Goal: Task Accomplishment & Management: Use online tool/utility

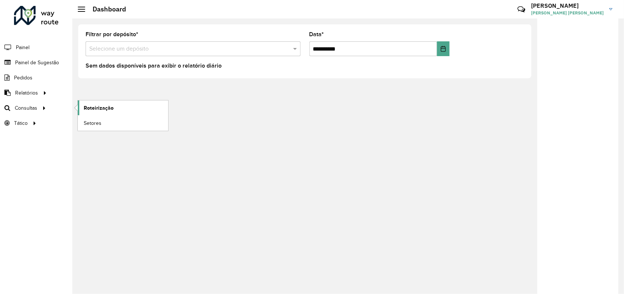
click at [107, 105] on span "Roteirização" at bounding box center [99, 108] width 30 height 8
click at [147, 48] on input "text" at bounding box center [185, 49] width 193 height 9
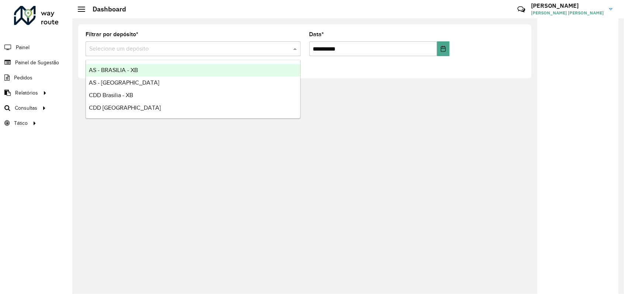
click at [153, 46] on input "text" at bounding box center [185, 49] width 193 height 9
click at [177, 32] on div "Filtrar por depósito * Selecione um depósito" at bounding box center [193, 44] width 215 height 24
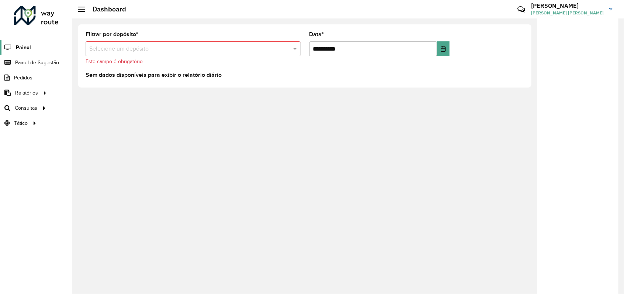
click at [23, 40] on link "Painel" at bounding box center [15, 47] width 31 height 15
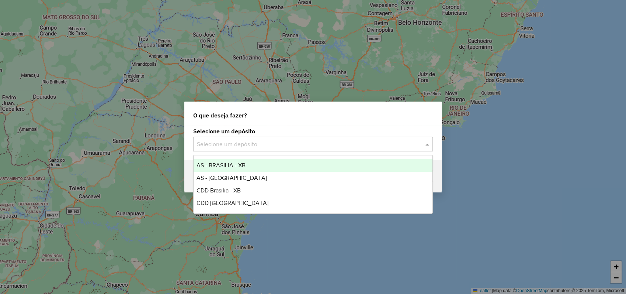
click at [293, 142] on input "text" at bounding box center [306, 144] width 218 height 9
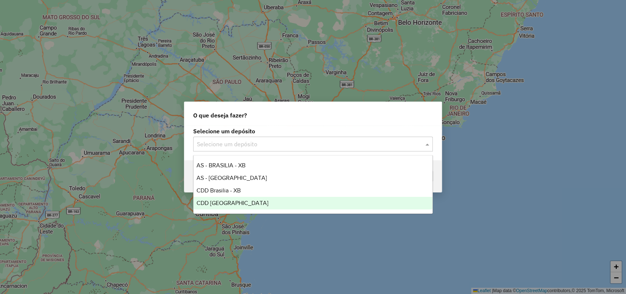
click at [224, 204] on span "CDD [GEOGRAPHIC_DATA]" at bounding box center [233, 203] width 72 height 6
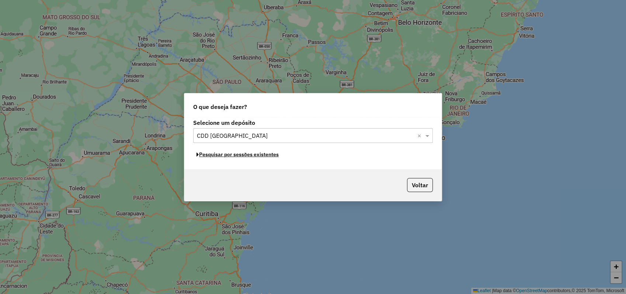
click at [243, 155] on button "Pesquisar por sessões existentes" at bounding box center [237, 154] width 89 height 11
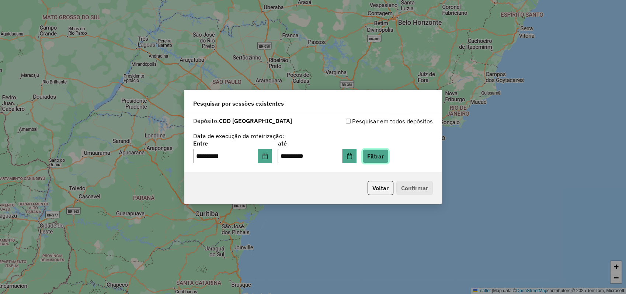
drag, startPoint x: 386, startPoint y: 158, endPoint x: 295, endPoint y: 187, distance: 95.2
click at [295, 186] on div "**********" at bounding box center [313, 147] width 258 height 115
click at [386, 154] on button "Filtrar" at bounding box center [376, 156] width 26 height 14
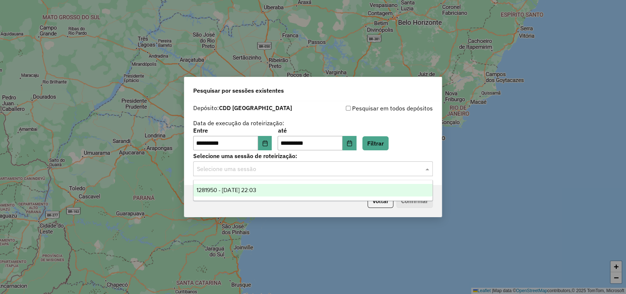
click at [271, 168] on input "text" at bounding box center [306, 169] width 218 height 9
click at [255, 187] on span "1281950 - 24/09/2025 22:03" at bounding box center [227, 190] width 60 height 6
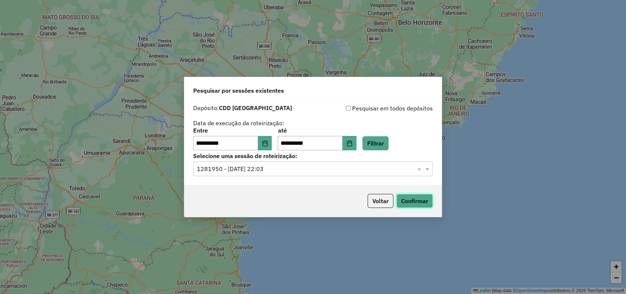
click at [419, 202] on button "Confirmar" at bounding box center [415, 201] width 37 height 14
click at [382, 201] on button "Voltar" at bounding box center [381, 201] width 26 height 14
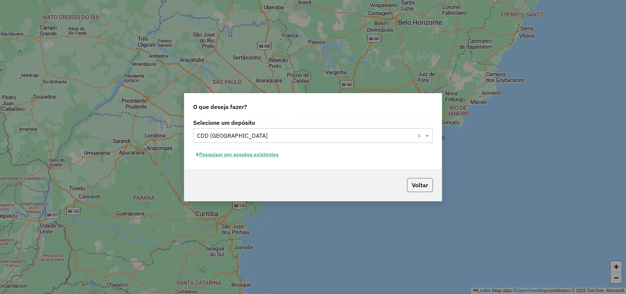
click at [424, 187] on button "Voltar" at bounding box center [420, 185] width 26 height 14
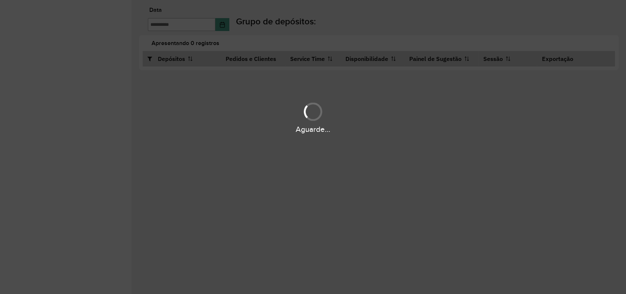
type input "**********"
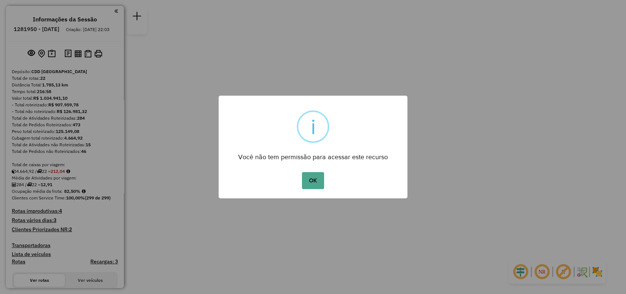
click at [302, 172] on button "OK" at bounding box center [313, 180] width 22 height 17
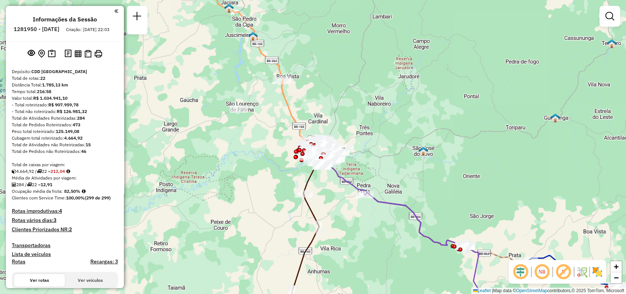
click at [61, 174] on strong "212,04" at bounding box center [58, 171] width 14 height 6
click at [612, 17] on em at bounding box center [610, 16] width 9 height 9
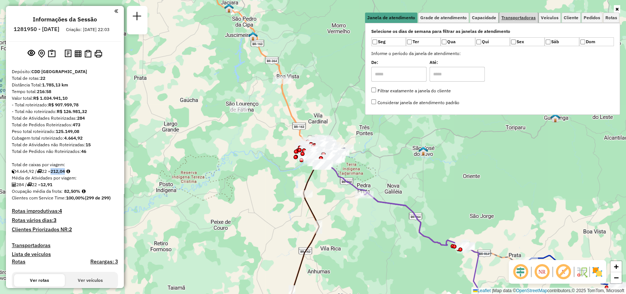
click at [520, 14] on link "Transportadoras" at bounding box center [518, 18] width 39 height 10
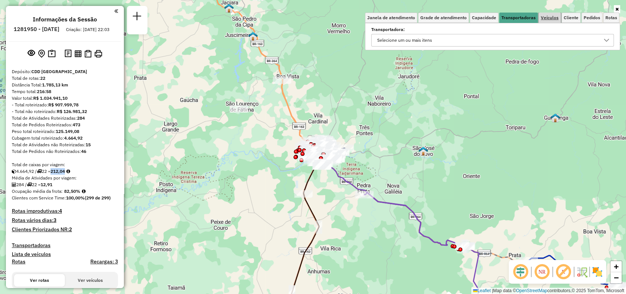
click at [550, 16] on span "Veículos" at bounding box center [550, 17] width 18 height 4
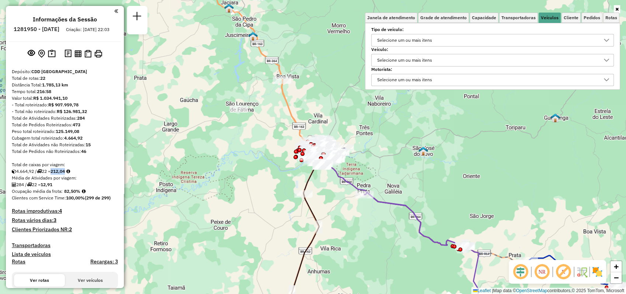
click at [423, 65] on div "Selecione um ou mais itens" at bounding box center [405, 60] width 60 height 12
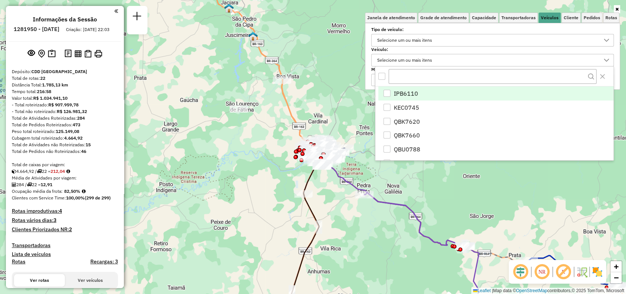
scroll to position [4, 26]
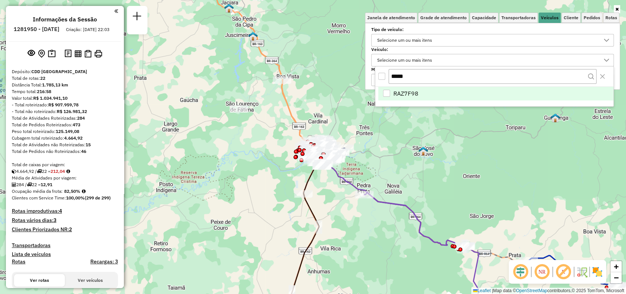
type input "*****"
click at [414, 93] on span "RAZ7F98" at bounding box center [406, 93] width 25 height 9
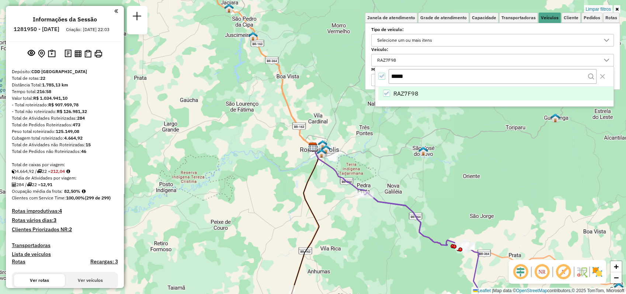
click at [438, 48] on label "Veículo:" at bounding box center [492, 49] width 243 height 7
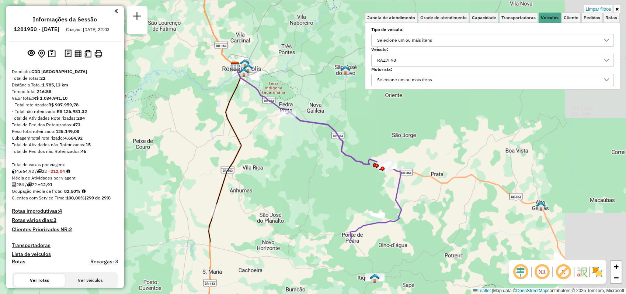
drag, startPoint x: 423, startPoint y: 218, endPoint x: 345, endPoint y: 137, distance: 111.9
click at [345, 137] on div "Limpar filtros Janela de atendimento Grade de atendimento Capacidade Transporta…" at bounding box center [313, 147] width 626 height 294
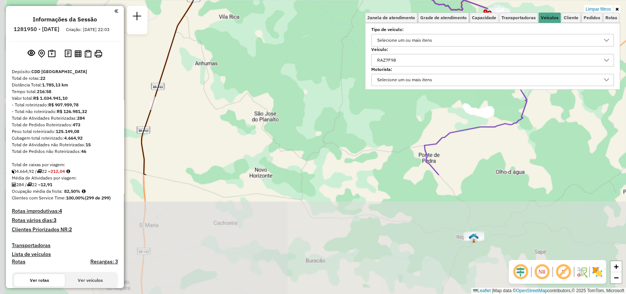
drag, startPoint x: 276, startPoint y: 214, endPoint x: 366, endPoint y: 60, distance: 178.4
click at [366, 60] on div "Limpar filtros Janela de atendimento Grade de atendimento Capacidade Transporta…" at bounding box center [313, 147] width 626 height 294
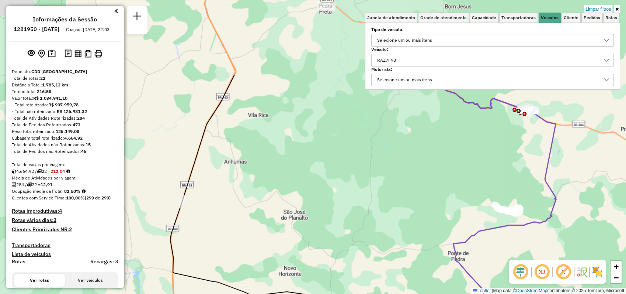
drag, startPoint x: 242, startPoint y: 127, endPoint x: 268, endPoint y: 230, distance: 106.8
click at [268, 230] on div "Limpar filtros Janela de atendimento Grade de atendimento Capacidade Transporta…" at bounding box center [313, 147] width 626 height 294
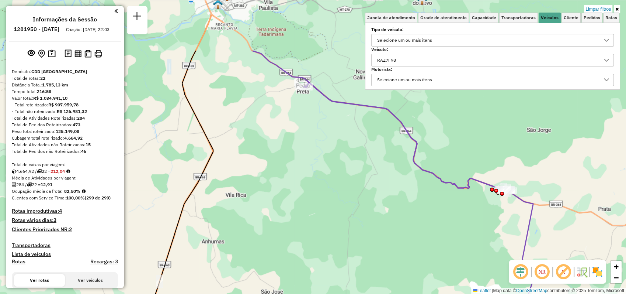
drag, startPoint x: 402, startPoint y: 170, endPoint x: 382, endPoint y: 241, distance: 73.3
click at [382, 241] on div "Limpar filtros Janela de atendimento Grade de atendimento Capacidade Transporta…" at bounding box center [313, 147] width 626 height 294
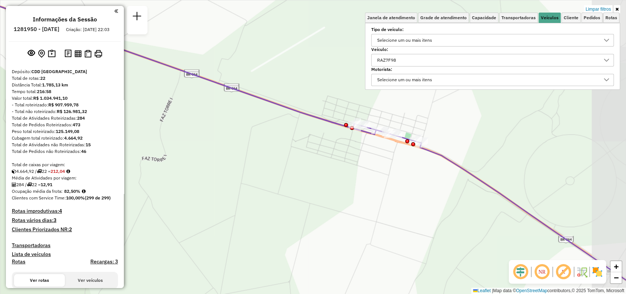
drag, startPoint x: 524, startPoint y: 184, endPoint x: 465, endPoint y: 145, distance: 70.7
click at [465, 145] on div "Limpar filtros Janela de atendimento Grade de atendimento Capacidade Transporta…" at bounding box center [313, 147] width 626 height 294
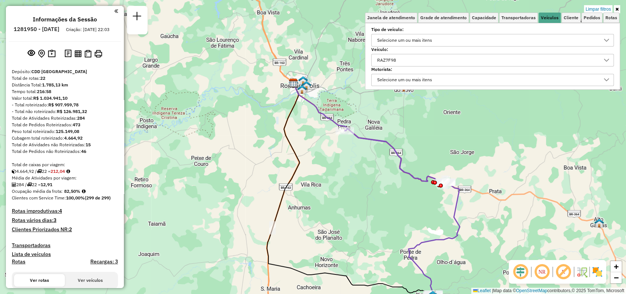
drag, startPoint x: 429, startPoint y: 195, endPoint x: 413, endPoint y: 235, distance: 43.8
click at [413, 235] on div "Limpar filtros Janela de atendimento Grade de atendimento Capacidade Transporta…" at bounding box center [313, 147] width 626 height 294
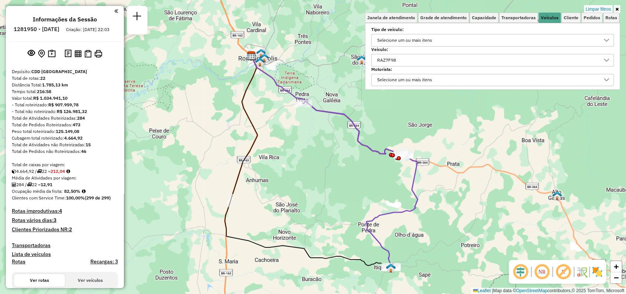
drag, startPoint x: 373, startPoint y: 228, endPoint x: 331, endPoint y: 201, distance: 49.8
click at [331, 201] on div "Limpar filtros Janela de atendimento Grade de atendimento Capacidade Transporta…" at bounding box center [313, 147] width 626 height 294
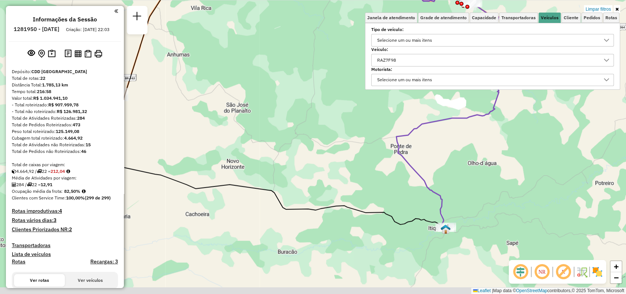
drag, startPoint x: 336, startPoint y: 243, endPoint x: 342, endPoint y: 198, distance: 45.0
click at [342, 199] on div "Limpar filtros Janela de atendimento Grade de atendimento Capacidade Transporta…" at bounding box center [313, 147] width 626 height 294
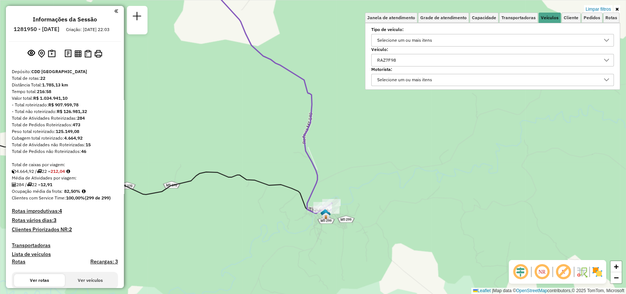
drag, startPoint x: 476, startPoint y: 183, endPoint x: 148, endPoint y: 142, distance: 330.1
click at [148, 142] on div "Limpar filtros Janela de atendimento Grade de atendimento Capacidade Transporta…" at bounding box center [313, 147] width 626 height 294
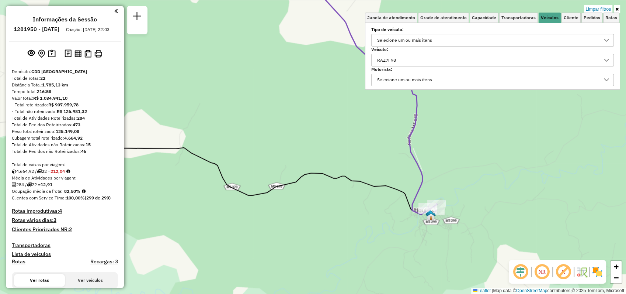
drag, startPoint x: 158, startPoint y: 142, endPoint x: 259, endPoint y: 143, distance: 101.1
click at [259, 143] on div "Limpar filtros Janela de atendimento Grade de atendimento Capacidade Transporta…" at bounding box center [313, 147] width 626 height 294
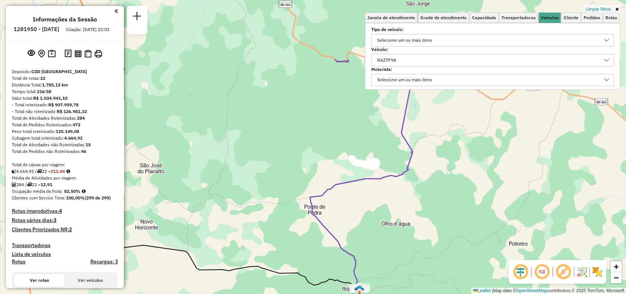
drag, startPoint x: 320, startPoint y: 115, endPoint x: 285, endPoint y: 202, distance: 93.4
click at [285, 204] on div "Limpar filtros Janela de atendimento Grade de atendimento Capacidade Transporta…" at bounding box center [313, 147] width 626 height 294
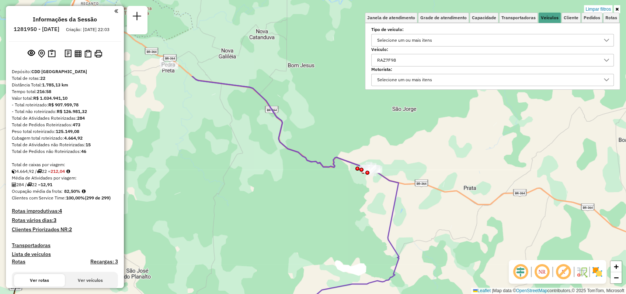
drag, startPoint x: 304, startPoint y: 111, endPoint x: 291, endPoint y: 207, distance: 96.8
click at [291, 209] on div "Limpar filtros Janela de atendimento Grade de atendimento Capacidade Transporta…" at bounding box center [313, 147] width 626 height 294
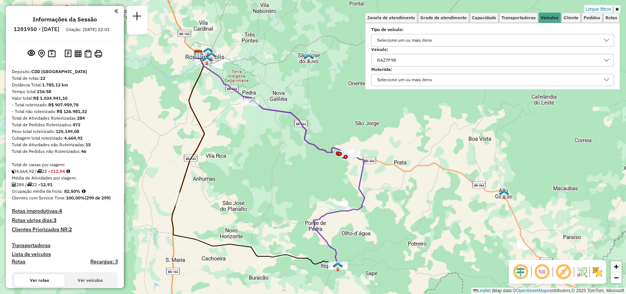
drag, startPoint x: 278, startPoint y: 194, endPoint x: 295, endPoint y: 174, distance: 26.4
click at [295, 174] on div "Limpar filtros Janela de atendimento Grade de atendimento Capacidade Transporta…" at bounding box center [313, 147] width 626 height 294
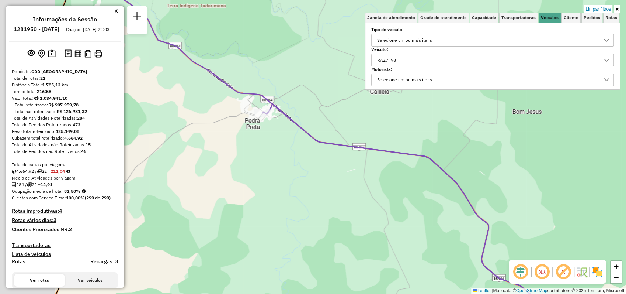
drag, startPoint x: 225, startPoint y: 92, endPoint x: 305, endPoint y: 117, distance: 83.9
click at [305, 117] on div "Limpar filtros Janela de atendimento Grade de atendimento Capacidade Transporta…" at bounding box center [313, 147] width 626 height 294
